Goal: Task Accomplishment & Management: Manage account settings

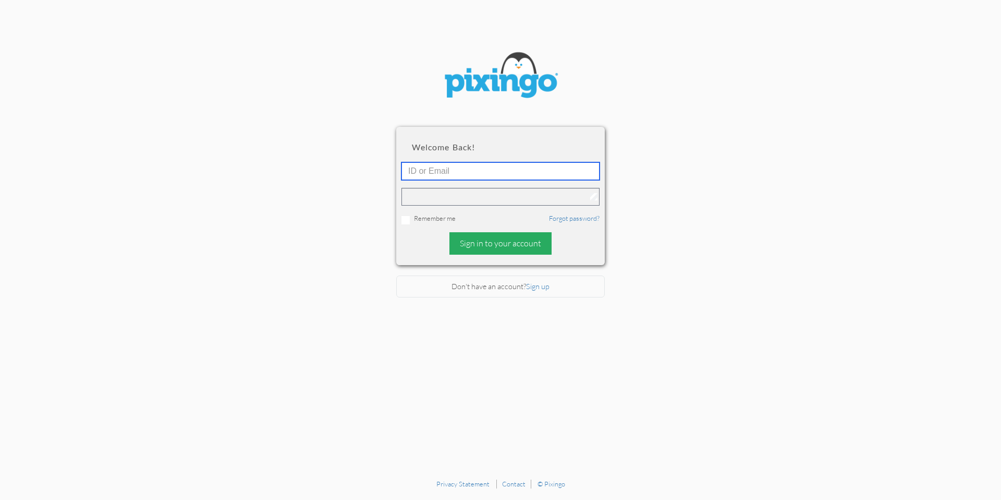
type input "[PERSON_NAME][EMAIL_ADDRESS][DOMAIN_NAME]"
click at [491, 239] on div "Sign in to your account" at bounding box center [501, 243] width 102 height 22
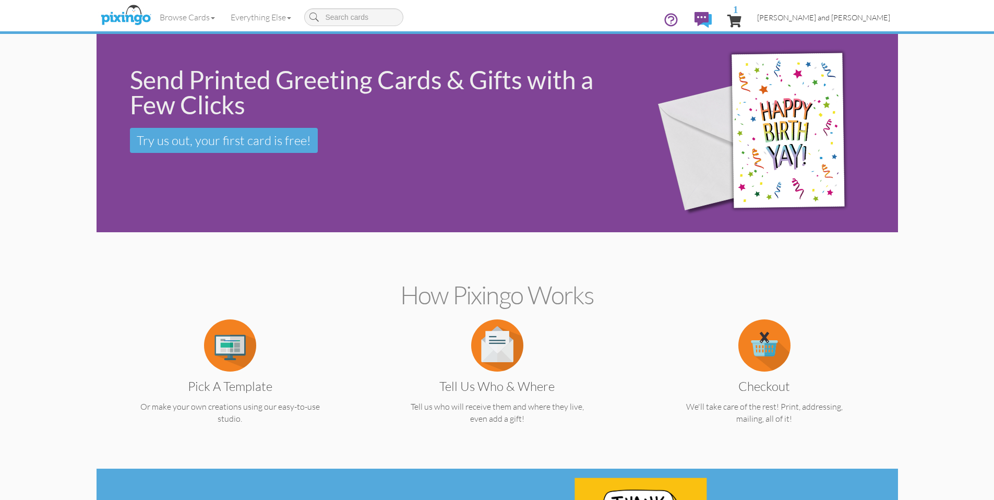
click at [819, 17] on span "[PERSON_NAME] and [PERSON_NAME]" at bounding box center [823, 17] width 133 height 9
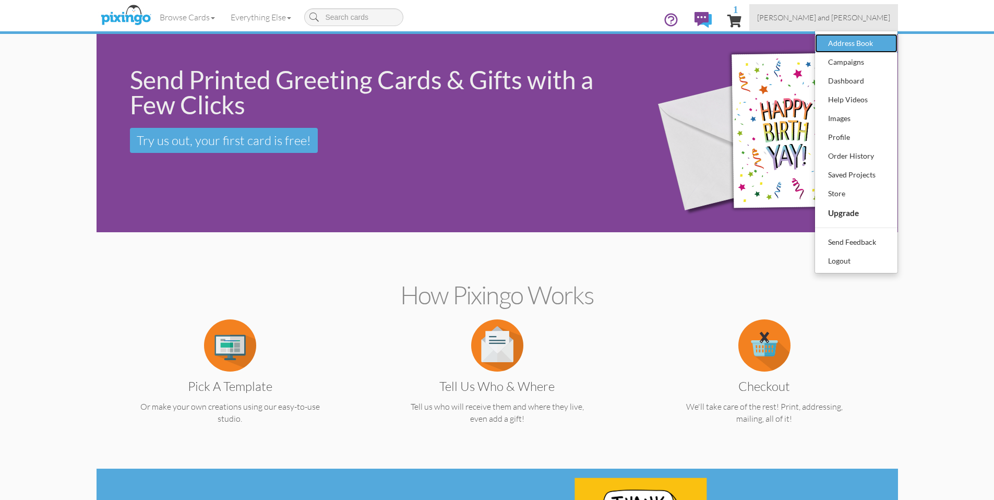
click at [857, 44] on div "Address Book" at bounding box center [856, 43] width 62 height 16
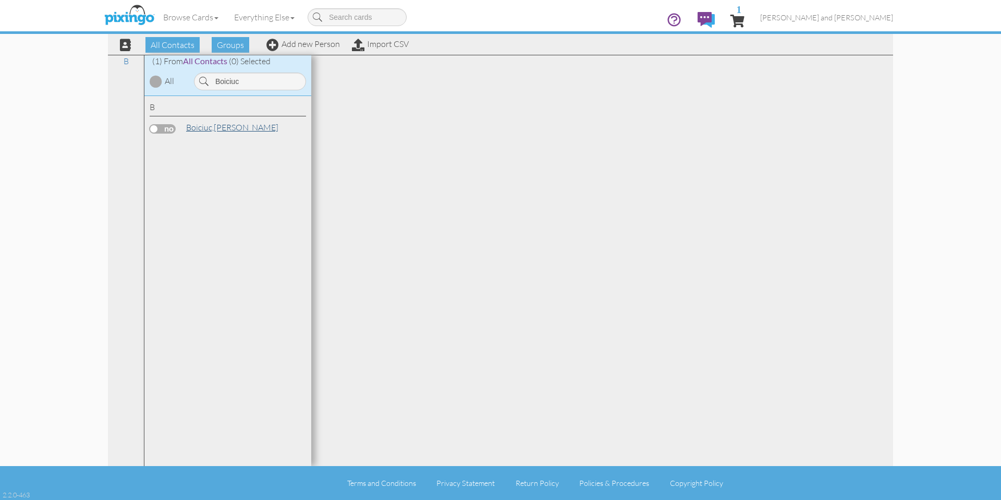
type input "Boiciuc"
click at [213, 123] on span "Boiciuc," at bounding box center [200, 127] width 28 height 10
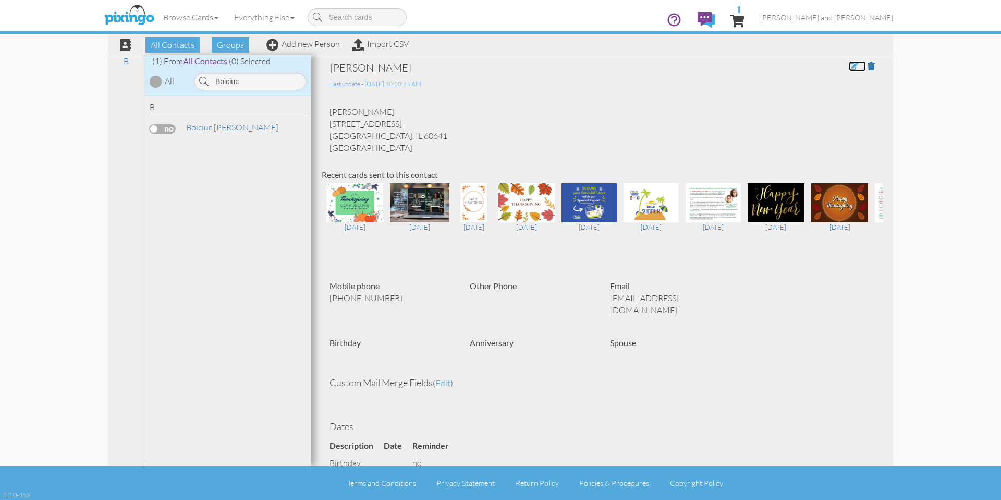
click at [849, 65] on span at bounding box center [853, 66] width 9 height 8
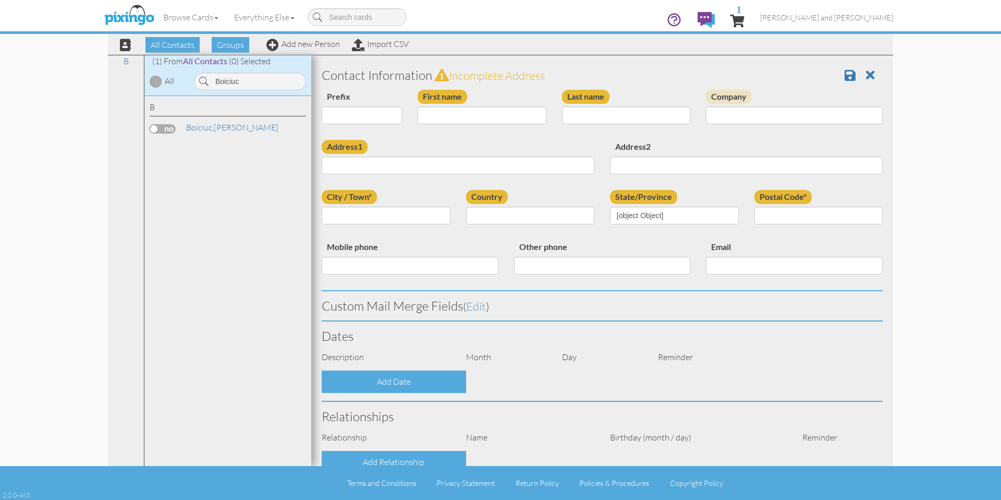
type input "[PERSON_NAME]"
type input "Boiciuc"
type input "[STREET_ADDRESS]"
type input "[GEOGRAPHIC_DATA]"
type input "60641"
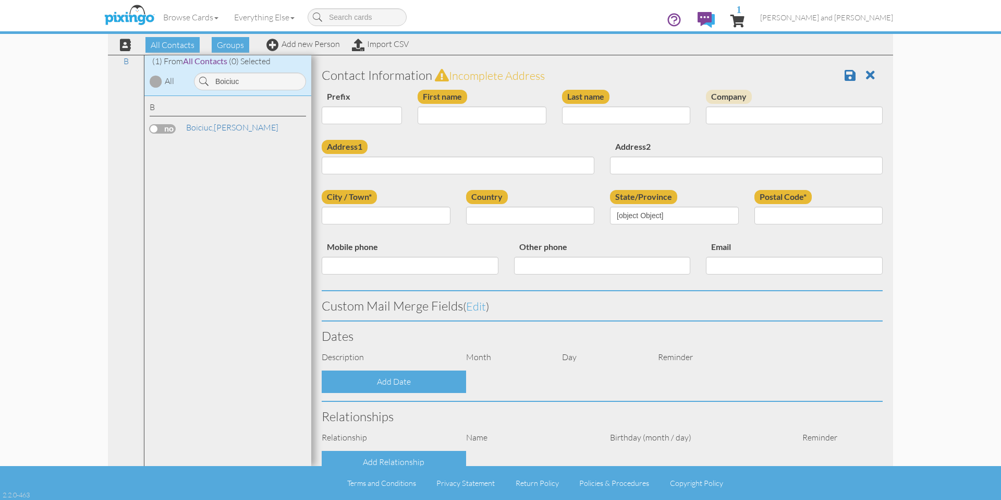
type input "7737044873"
type input "[EMAIL_ADDRESS][DOMAIN_NAME]"
select select "object:6217"
select select "object:6462"
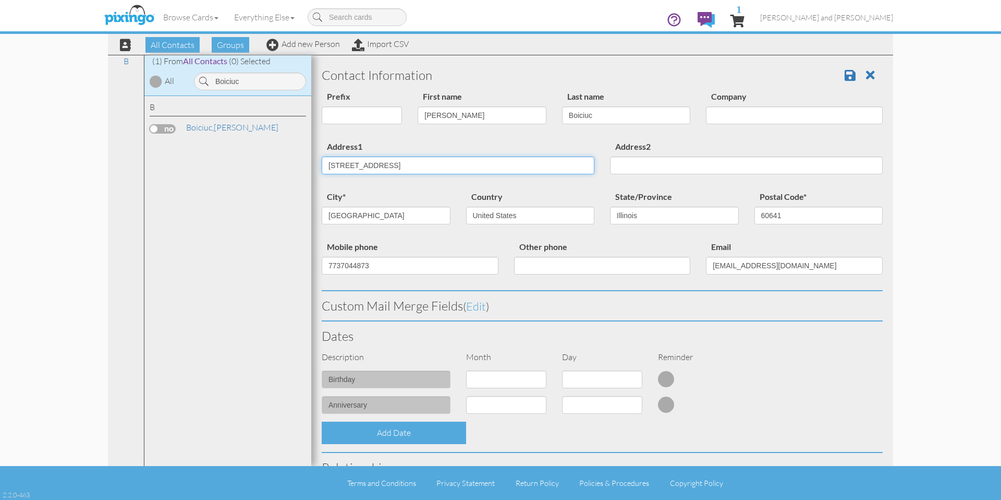
click at [442, 168] on input "[STREET_ADDRESS]" at bounding box center [458, 165] width 273 height 18
paste input "24 [GEOGRAPHIC_DATA]"
type input "24 [GEOGRAPHIC_DATA]"
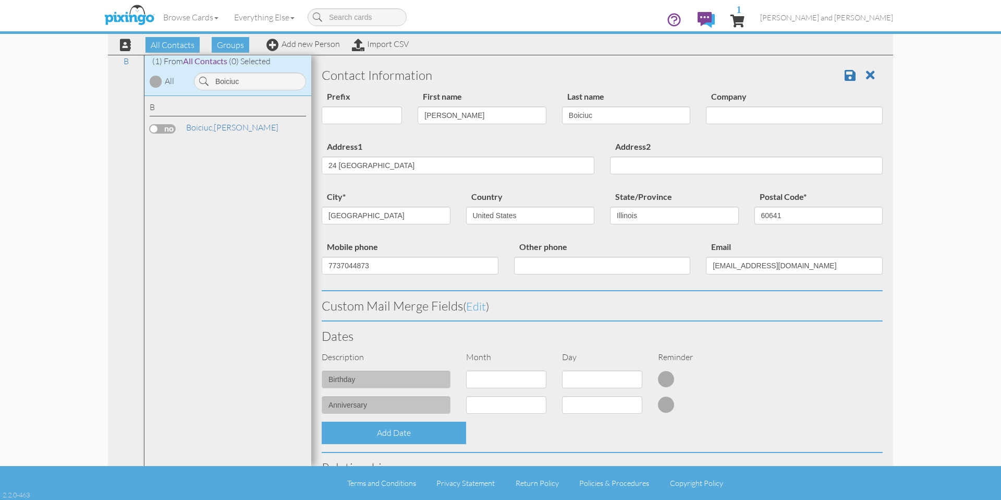
click at [462, 150] on div "Address1 [STREET_ADDRESS]" at bounding box center [458, 161] width 288 height 42
click at [751, 259] on input "[EMAIL_ADDRESS][DOMAIN_NAME]" at bounding box center [794, 266] width 177 height 18
click at [752, 259] on input "[EMAIL_ADDRESS][DOMAIN_NAME]" at bounding box center [794, 266] width 177 height 18
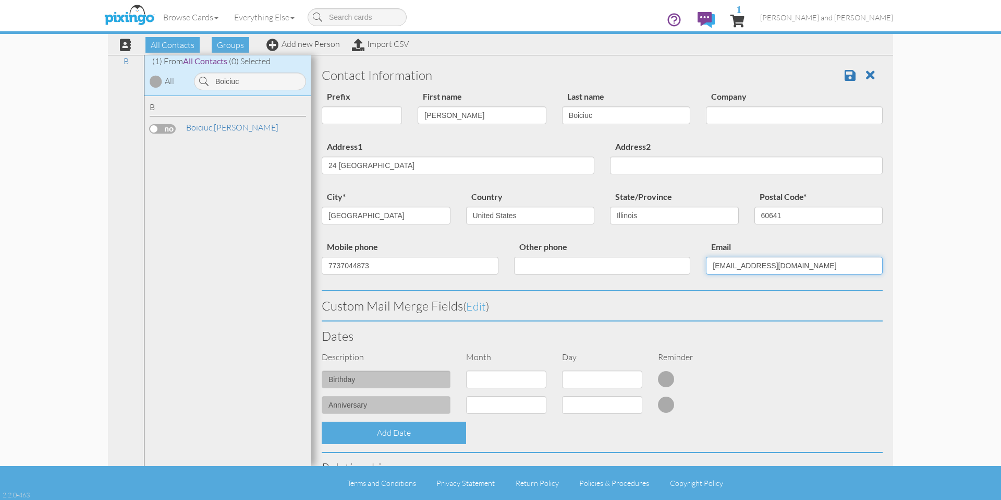
click at [752, 259] on input "[EMAIL_ADDRESS][DOMAIN_NAME]" at bounding box center [794, 266] width 177 height 18
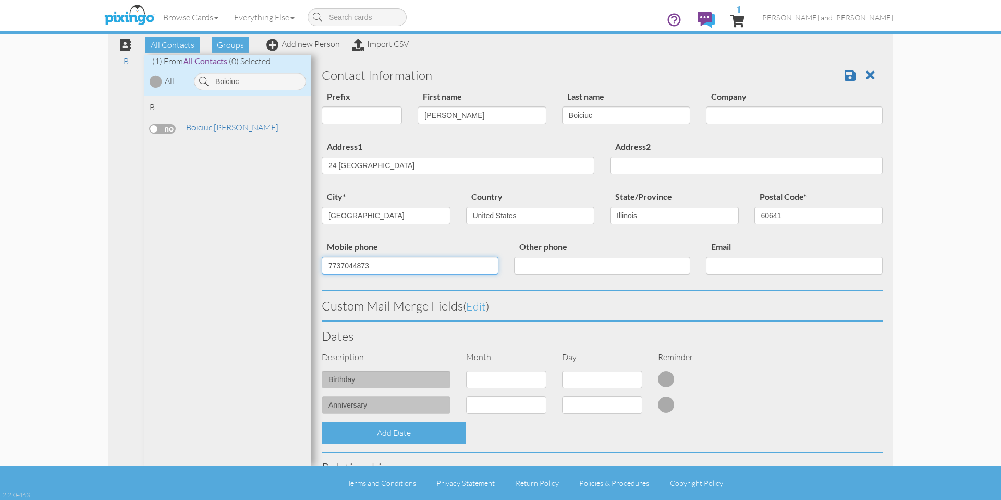
click at [451, 270] on input "7737044873" at bounding box center [410, 266] width 177 height 18
click at [443, 242] on div "Mobile phone" at bounding box center [410, 261] width 192 height 42
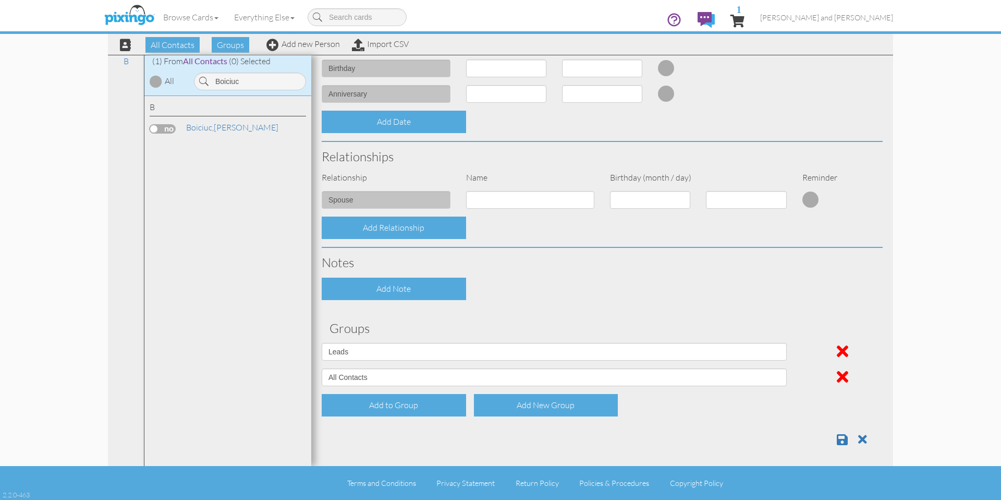
scroll to position [315, 0]
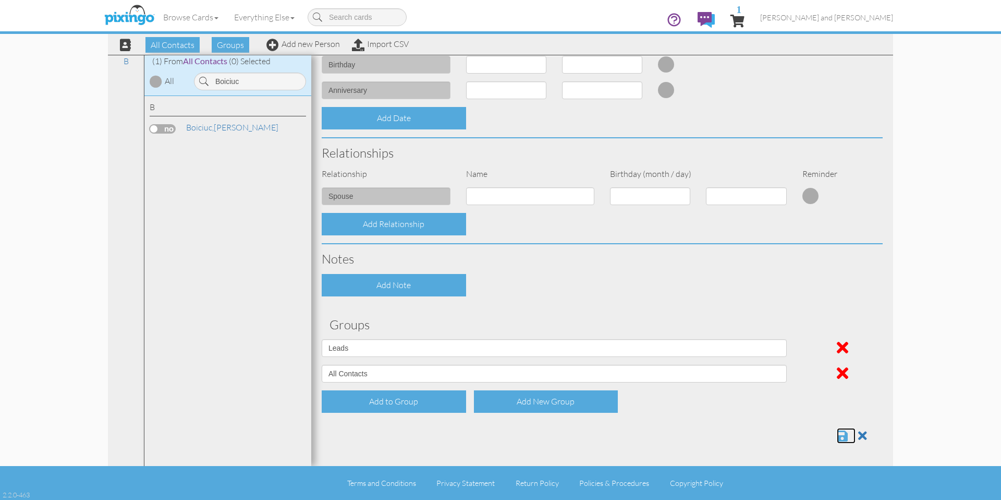
click at [837, 436] on span at bounding box center [842, 435] width 11 height 13
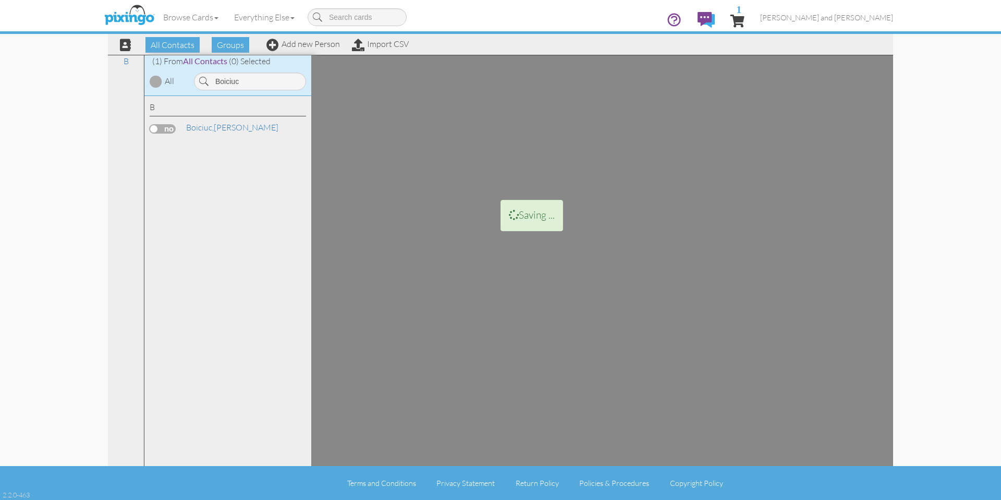
scroll to position [0, 0]
